Goal: Information Seeking & Learning: Understand process/instructions

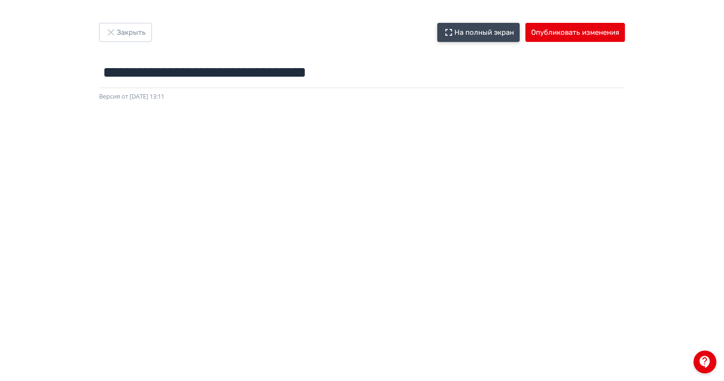
click at [482, 38] on button "На полный экран" at bounding box center [478, 32] width 82 height 19
click at [108, 29] on icon "button" at bounding box center [110, 32] width 11 height 11
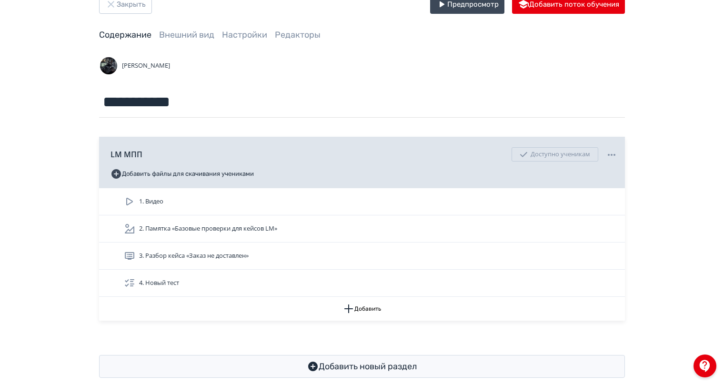
scroll to position [44, 0]
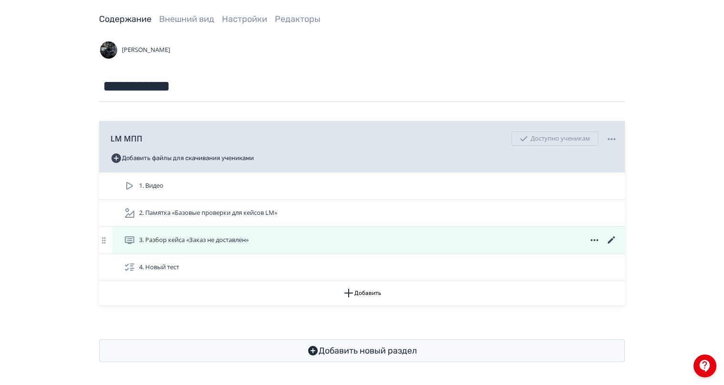
click at [609, 239] on icon at bounding box center [611, 239] width 11 height 11
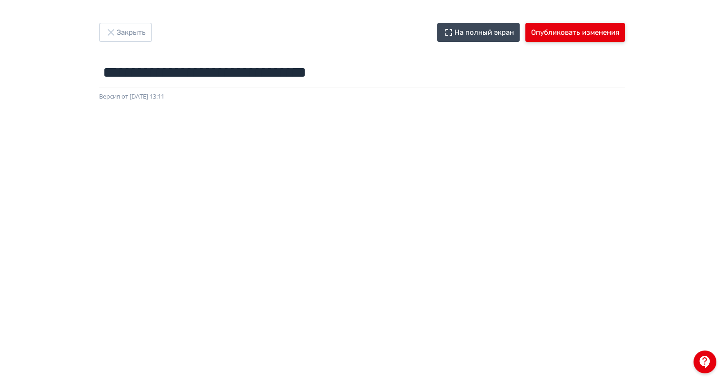
click at [551, 34] on button "Опубликовать изменения" at bounding box center [576, 32] width 100 height 19
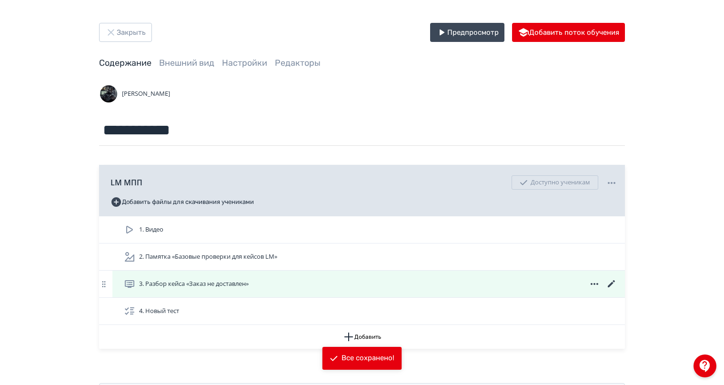
click at [611, 285] on icon at bounding box center [611, 283] width 7 height 7
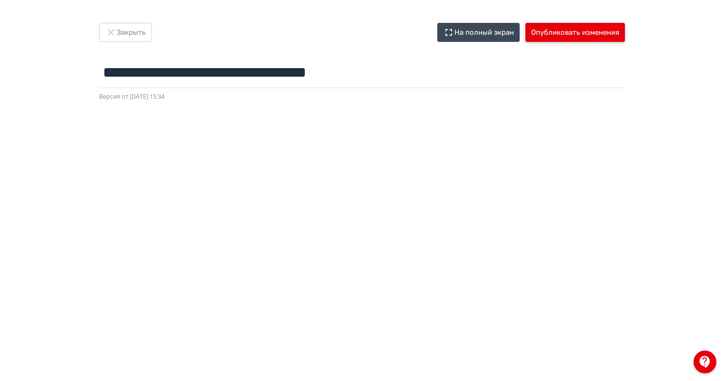
click at [576, 30] on button "Опубликовать изменения" at bounding box center [576, 32] width 100 height 19
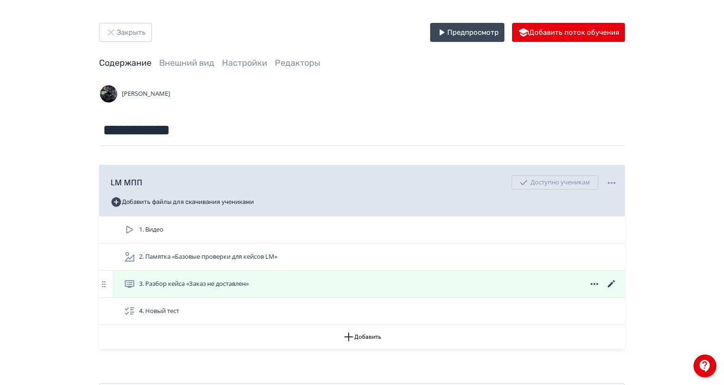
click at [612, 287] on icon at bounding box center [611, 283] width 11 height 11
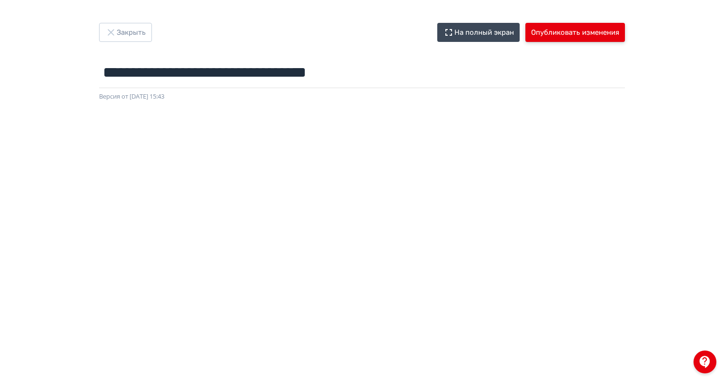
click at [547, 34] on button "Опубликовать изменения" at bounding box center [576, 32] width 100 height 19
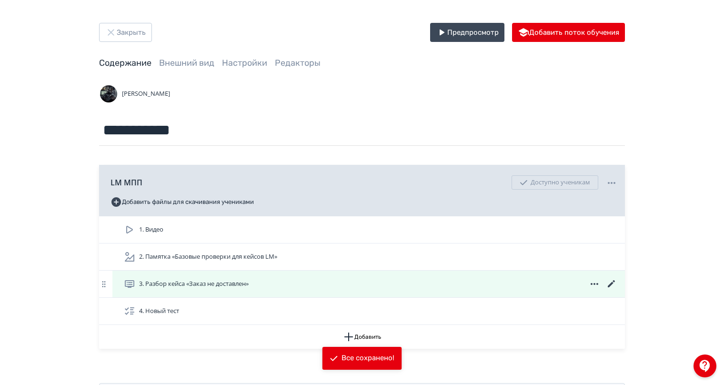
click at [399, 286] on div "3. Разбор кейса «Заказ не доставлен»" at bounding box center [371, 283] width 494 height 11
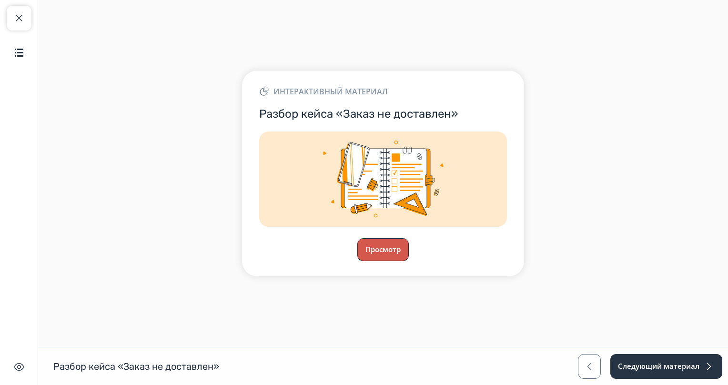
click at [385, 251] on button "Просмотр" at bounding box center [382, 249] width 51 height 23
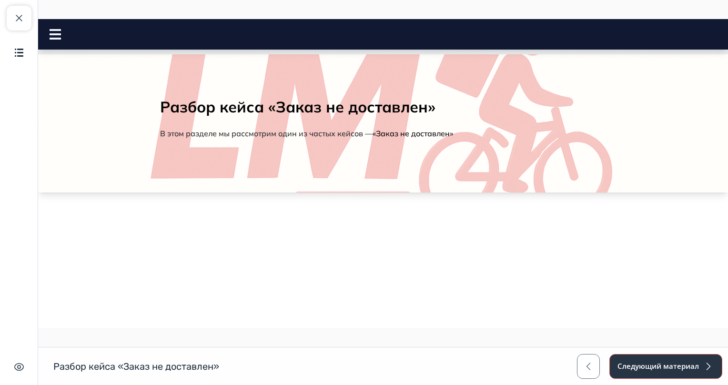
click at [645, 358] on button "Следующий материал" at bounding box center [666, 366] width 113 height 25
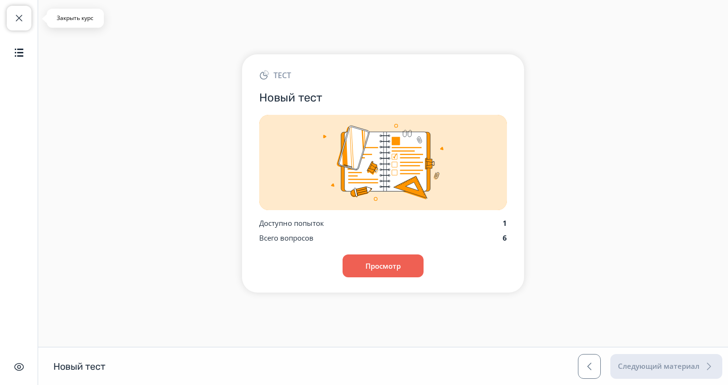
click at [20, 24] on button "Закрыть курс" at bounding box center [19, 18] width 25 height 25
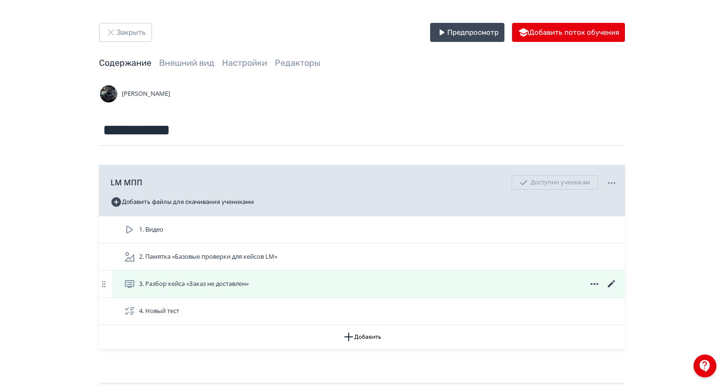
click at [314, 278] on div "3. Разбор кейса «Заказ не доставлен»" at bounding box center [371, 283] width 494 height 11
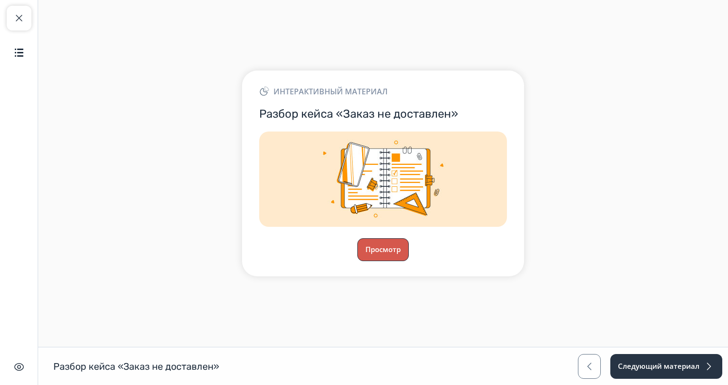
click at [374, 241] on button "Просмотр" at bounding box center [382, 249] width 51 height 23
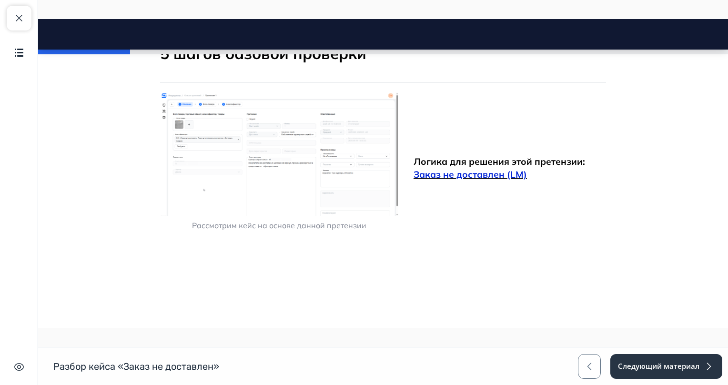
scroll to position [238, 0]
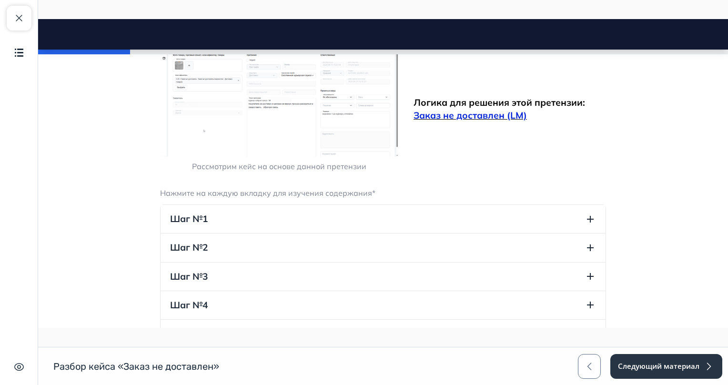
click at [266, 224] on button "Шаг №1" at bounding box center [383, 219] width 445 height 28
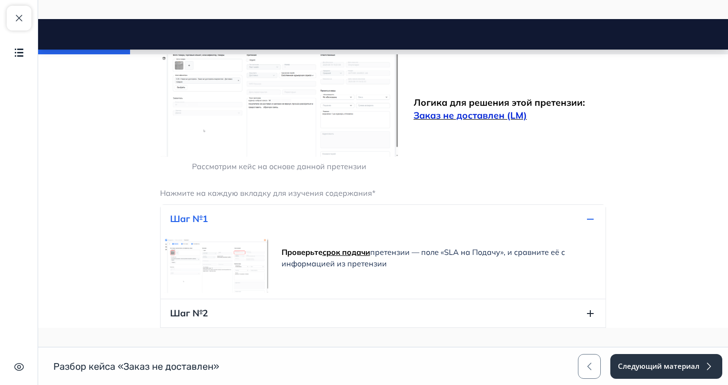
click at [332, 251] on strong "срок подачи" at bounding box center [347, 252] width 48 height 10
drag, startPoint x: 291, startPoint y: 251, endPoint x: 415, endPoint y: 265, distance: 124.7
click at [415, 265] on div "Проверьте срок подачи претензии — поле «SLA на Подачу», и сравните её с информа…" at bounding box center [439, 266] width 334 height 66
copy p "Проверьте срок подачи претензии — поле «SLA на Подачу», и сравните её с информа…"
click at [475, 251] on span "претензии — поле «SLA на Подачу», и сравните её с информацией из претензии" at bounding box center [424, 257] width 284 height 21
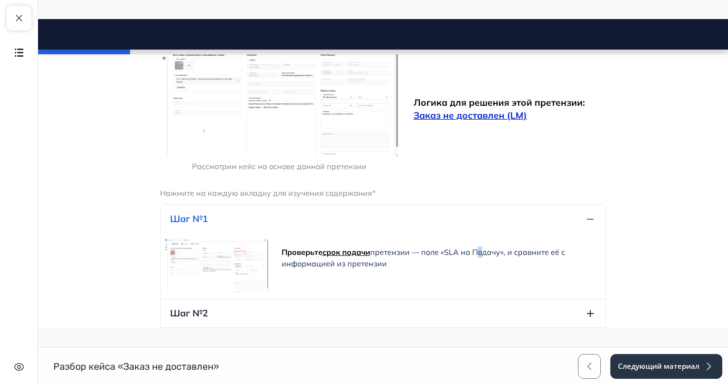
click at [473, 251] on span "претензии — поле «SLA на Подачу», и сравните её с информацией из претензии" at bounding box center [424, 257] width 284 height 21
click at [475, 246] on p "Проверьте срок подачи претензии — поле «SLA на Подачу», и сравните её с информа…" at bounding box center [439, 257] width 315 height 23
click at [475, 251] on span "претензии — поле «SLA на Подачу», и сравните её с информацией из претензии" at bounding box center [424, 257] width 284 height 21
click at [466, 251] on span "претензии — поле «SLA на Подачу», и сравните её с информацией из претензии" at bounding box center [424, 257] width 284 height 21
click at [458, 251] on span "претензии — поле «SLA на Подачу», и сравните её с информацией из претензии" at bounding box center [424, 257] width 284 height 21
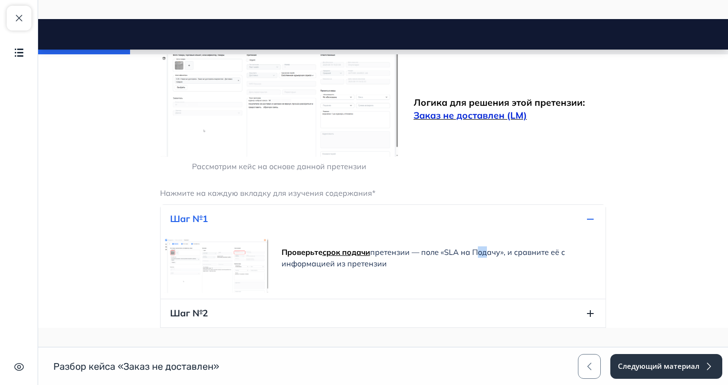
drag, startPoint x: 481, startPoint y: 255, endPoint x: 474, endPoint y: 255, distance: 7.6
click at [474, 255] on span "претензии — поле «SLA на Подачу», и сравните её с информацией из претензии" at bounding box center [424, 257] width 284 height 21
click at [476, 255] on span "претензии — поле «SLA на Подачу», и сравните её с информацией из претензии" at bounding box center [424, 257] width 284 height 21
click at [478, 255] on span "претензии — поле «SLA на Подачу», и сравните её с информацией из претензии" at bounding box center [424, 257] width 284 height 21
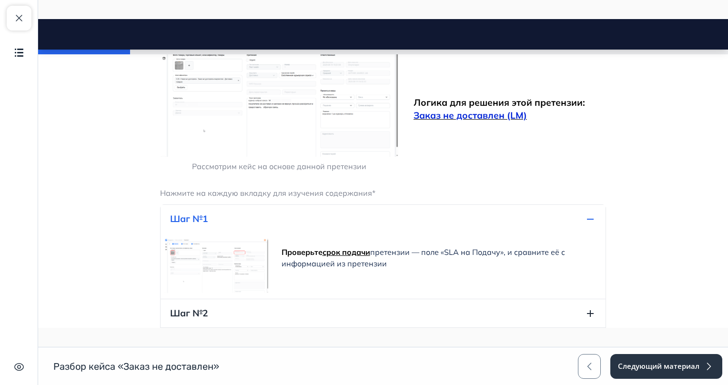
click at [475, 254] on span "претензии — поле «SLA на Подачу», и сравните её с информацией из претензии" at bounding box center [424, 257] width 284 height 21
click at [478, 254] on span "претензии — поле «SLA на Подачу», и сравните её с информацией из претензии" at bounding box center [424, 257] width 284 height 21
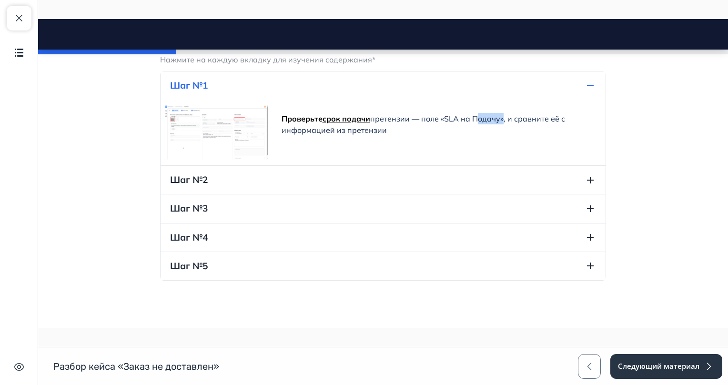
scroll to position [334, 0]
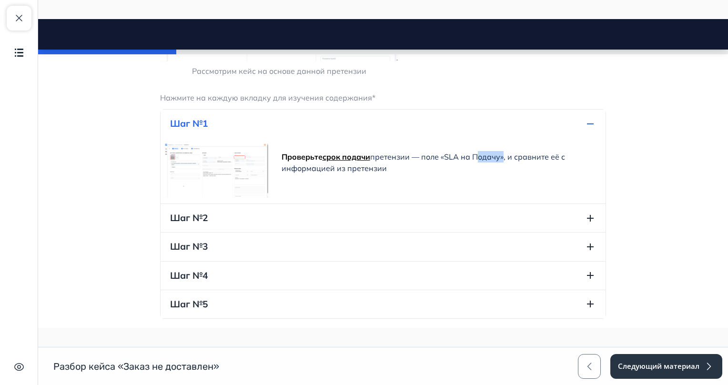
click at [208, 165] on img at bounding box center [216, 171] width 104 height 58
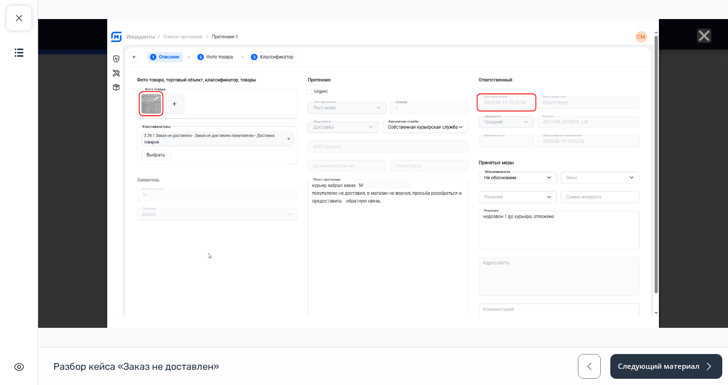
click at [699, 39] on icon "Close" at bounding box center [704, 36] width 14 height 14
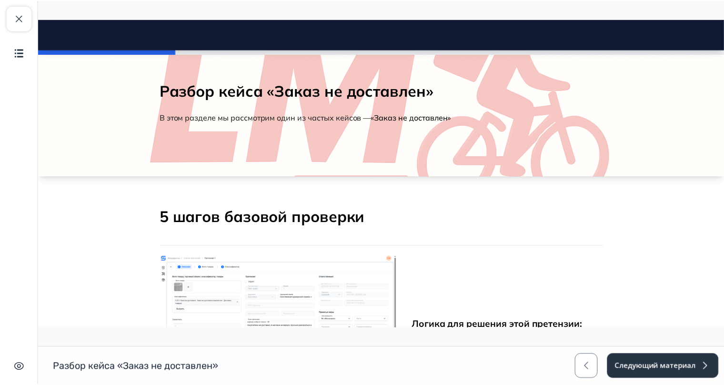
scroll to position [0, 0]
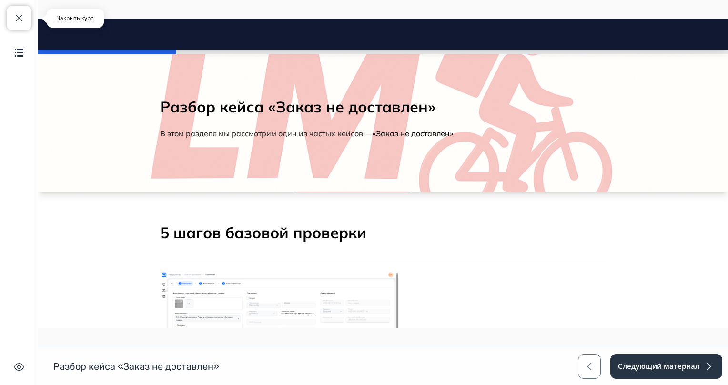
click at [17, 25] on button "Закрыть курс" at bounding box center [19, 18] width 25 height 25
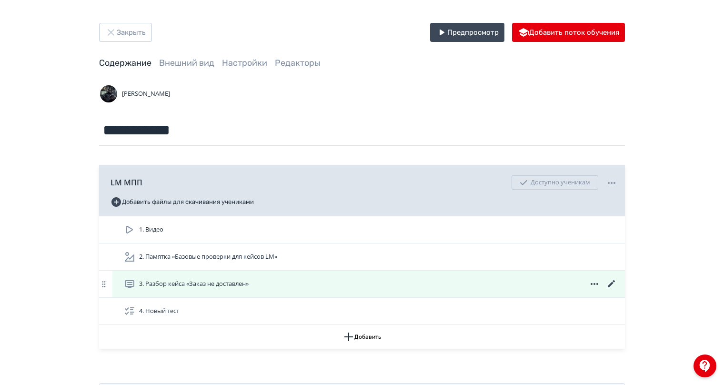
click at [607, 286] on icon at bounding box center [611, 283] width 11 height 11
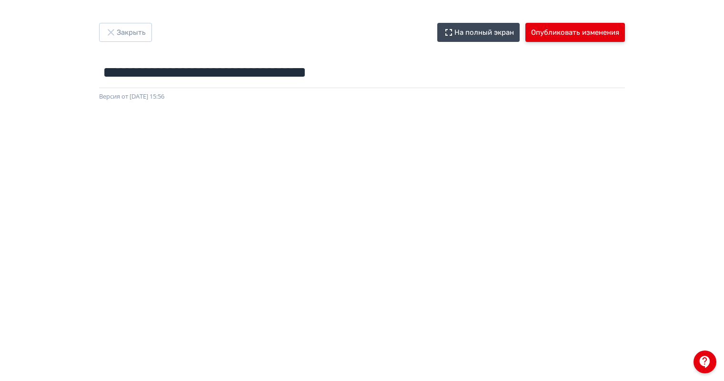
click at [585, 36] on button "Опубликовать изменения" at bounding box center [576, 32] width 100 height 19
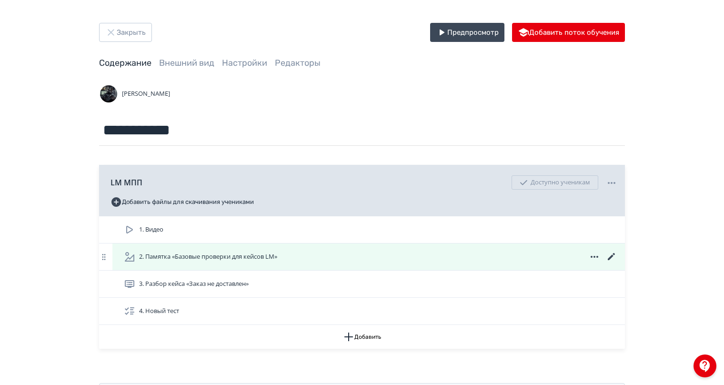
click at [224, 255] on span "2. Памятка «Базовые проверки для кейсов LM»" at bounding box center [208, 257] width 138 height 10
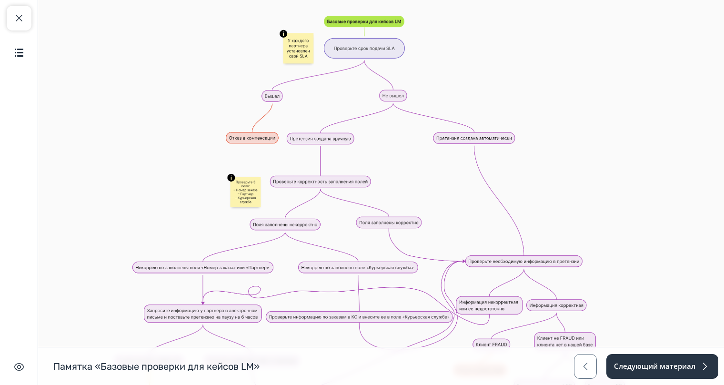
drag, startPoint x: 353, startPoint y: 167, endPoint x: 299, endPoint y: 201, distance: 63.2
click at [299, 201] on img at bounding box center [381, 219] width 596 height 438
